Goal: Transaction & Acquisition: Book appointment/travel/reservation

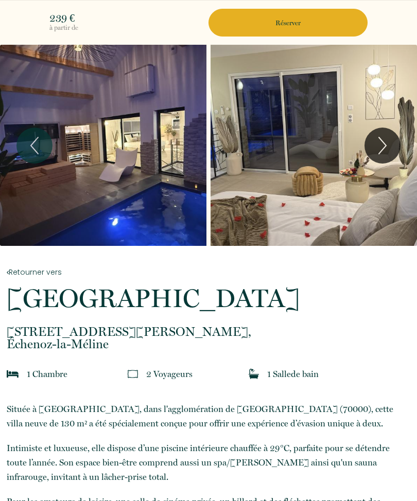
click at [384, 143] on icon "Next" at bounding box center [382, 145] width 7 height 16
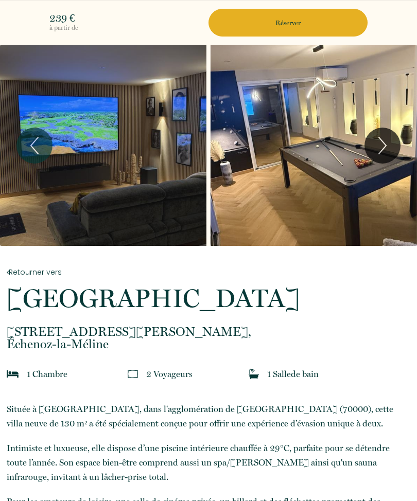
click at [380, 151] on icon "Next" at bounding box center [383, 145] width 22 height 31
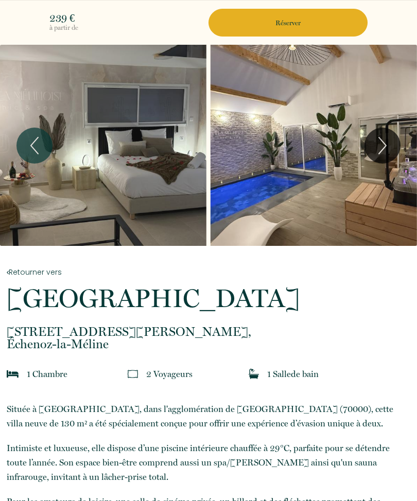
click at [387, 149] on icon "Next" at bounding box center [383, 145] width 22 height 31
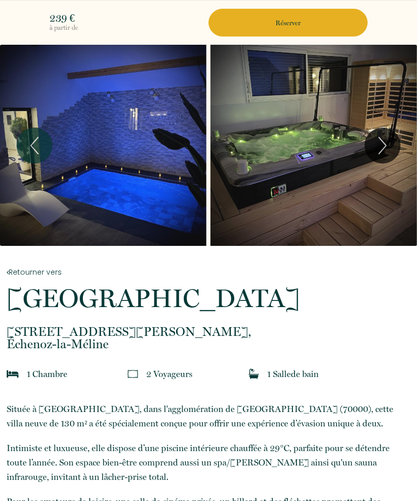
click at [381, 148] on icon "Next" at bounding box center [383, 145] width 22 height 31
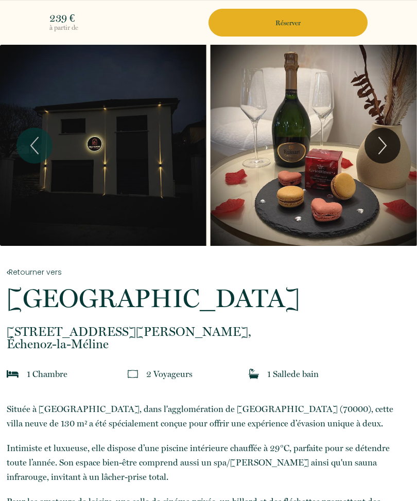
click at [390, 151] on icon "Next" at bounding box center [383, 145] width 22 height 31
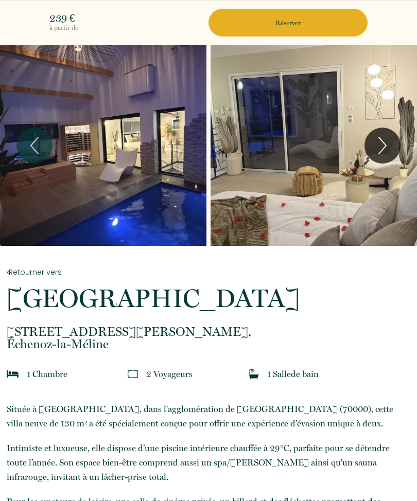
click at [382, 148] on icon "Next" at bounding box center [383, 145] width 22 height 31
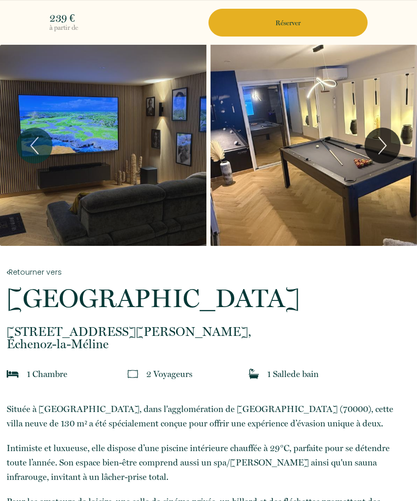
click at [375, 161] on icon "Next" at bounding box center [383, 145] width 22 height 31
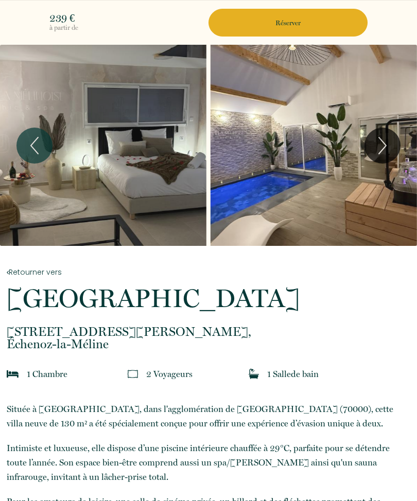
click at [382, 149] on icon "Next" at bounding box center [382, 145] width 7 height 16
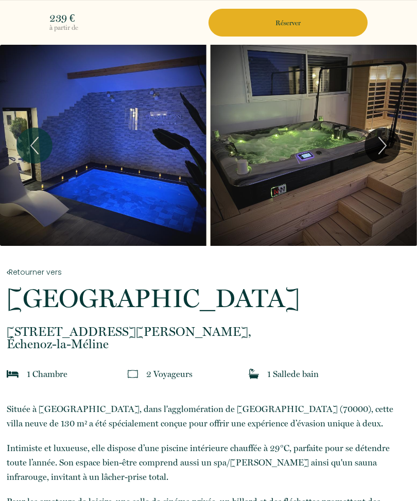
click at [390, 147] on icon "Next" at bounding box center [383, 145] width 22 height 31
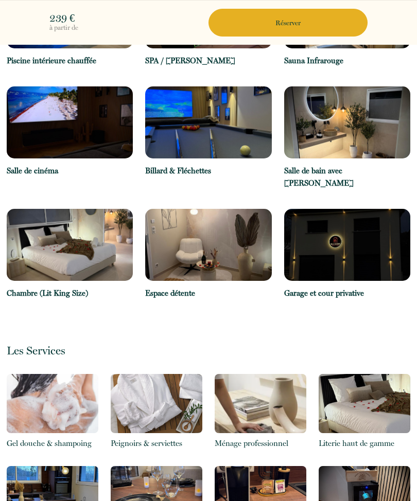
scroll to position [624, 0]
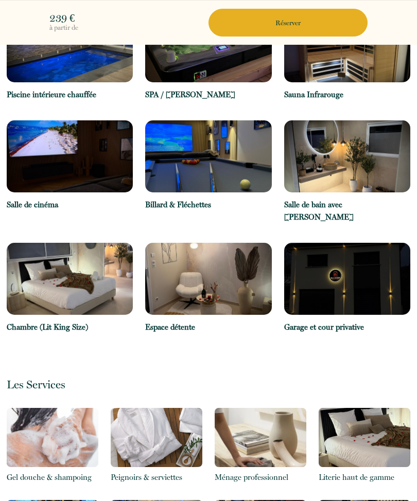
click at [287, 22] on p "Réserver" at bounding box center [288, 23] width 152 height 10
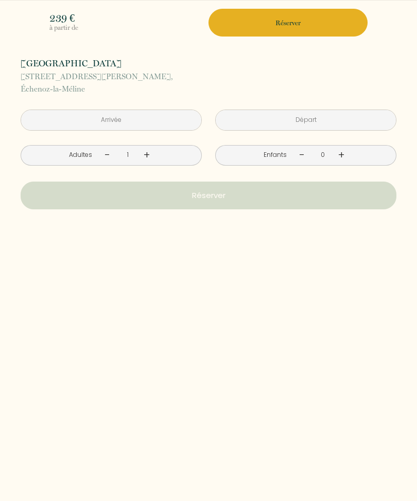
click at [148, 153] on link "+" at bounding box center [147, 155] width 6 height 16
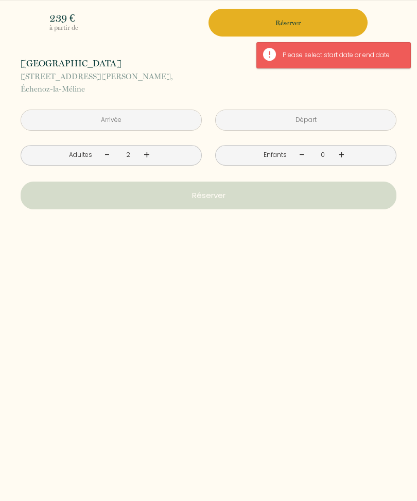
click at [129, 120] on input "text" at bounding box center [111, 120] width 180 height 20
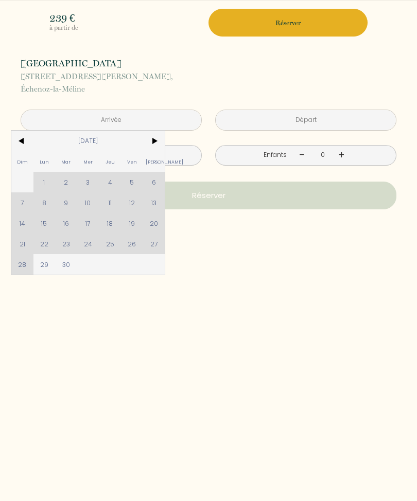
click at [158, 145] on span ">" at bounding box center [154, 141] width 22 height 21
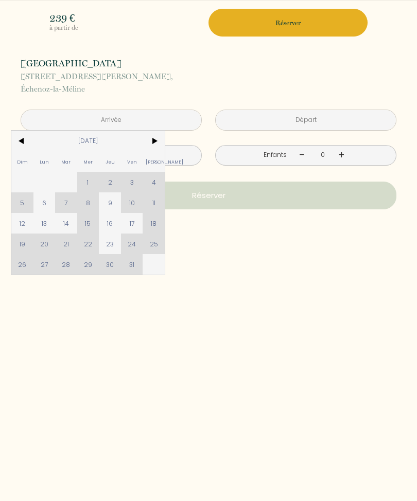
click at [132, 229] on span "17" at bounding box center [132, 223] width 22 height 21
type input "Ven 17 Octobre 2025"
type input "[DATE]"
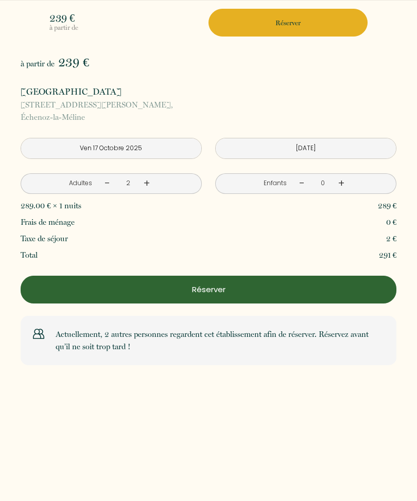
click at [151, 149] on input "Ven 17 Octobre 2025" at bounding box center [111, 148] width 180 height 20
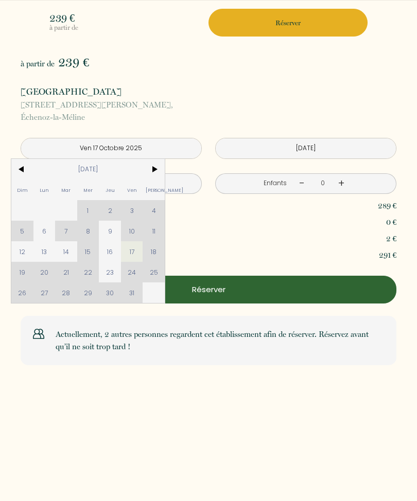
click at [153, 174] on span ">" at bounding box center [154, 169] width 22 height 21
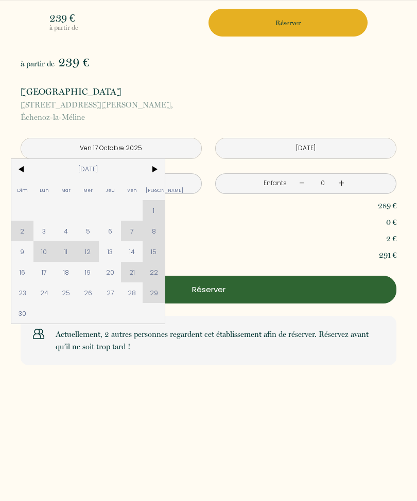
click at [154, 174] on span ">" at bounding box center [154, 169] width 22 height 21
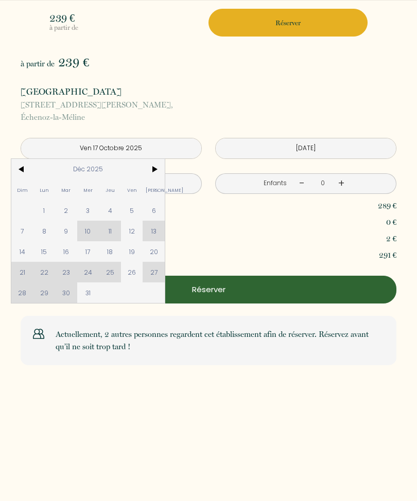
click at [154, 173] on span ">" at bounding box center [154, 169] width 22 height 21
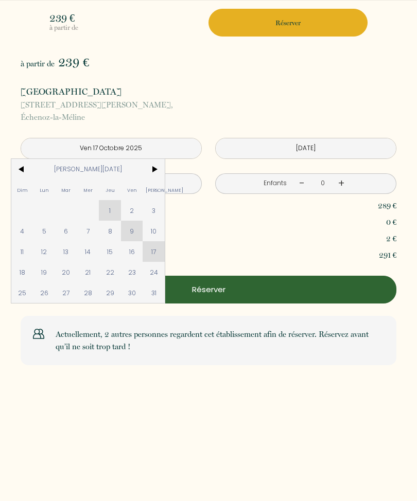
click at [158, 172] on span ">" at bounding box center [154, 169] width 22 height 21
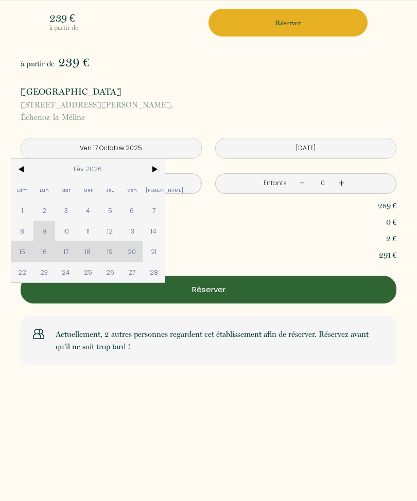
click at [153, 231] on span "14" at bounding box center [154, 231] width 22 height 21
type input "[DATE]"
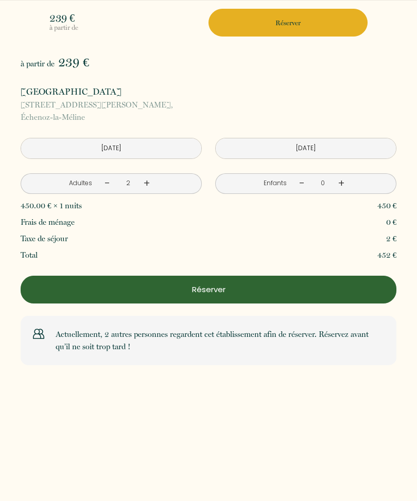
click at [146, 147] on input "[DATE]" at bounding box center [111, 148] width 180 height 20
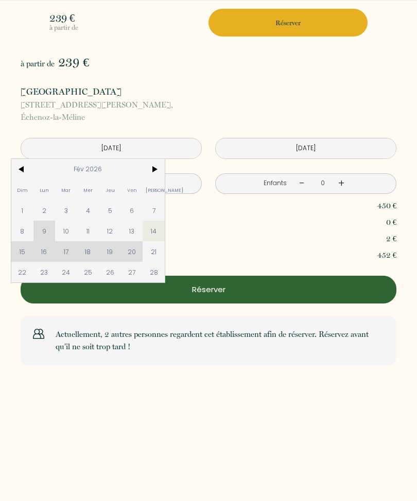
click at [160, 208] on span "7" at bounding box center [154, 210] width 22 height 21
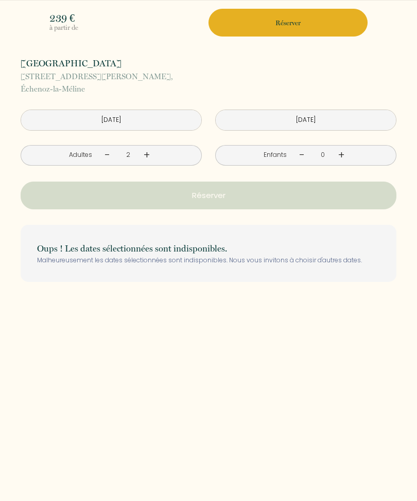
click at [156, 120] on input "[DATE]" at bounding box center [111, 120] width 180 height 20
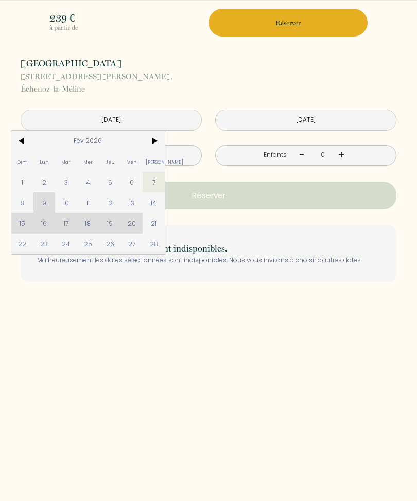
click at [161, 137] on span ">" at bounding box center [154, 141] width 22 height 21
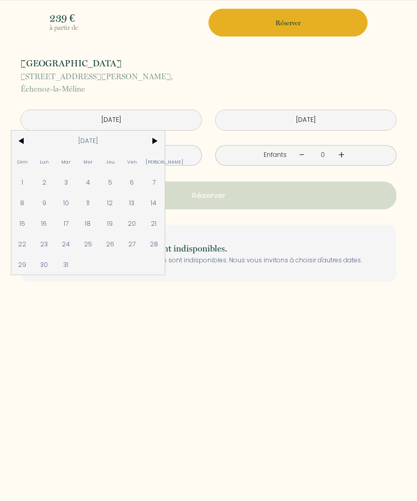
click at [153, 182] on span "7" at bounding box center [154, 182] width 22 height 21
type input "[DATE]"
